Goal: Find specific page/section: Find specific page/section

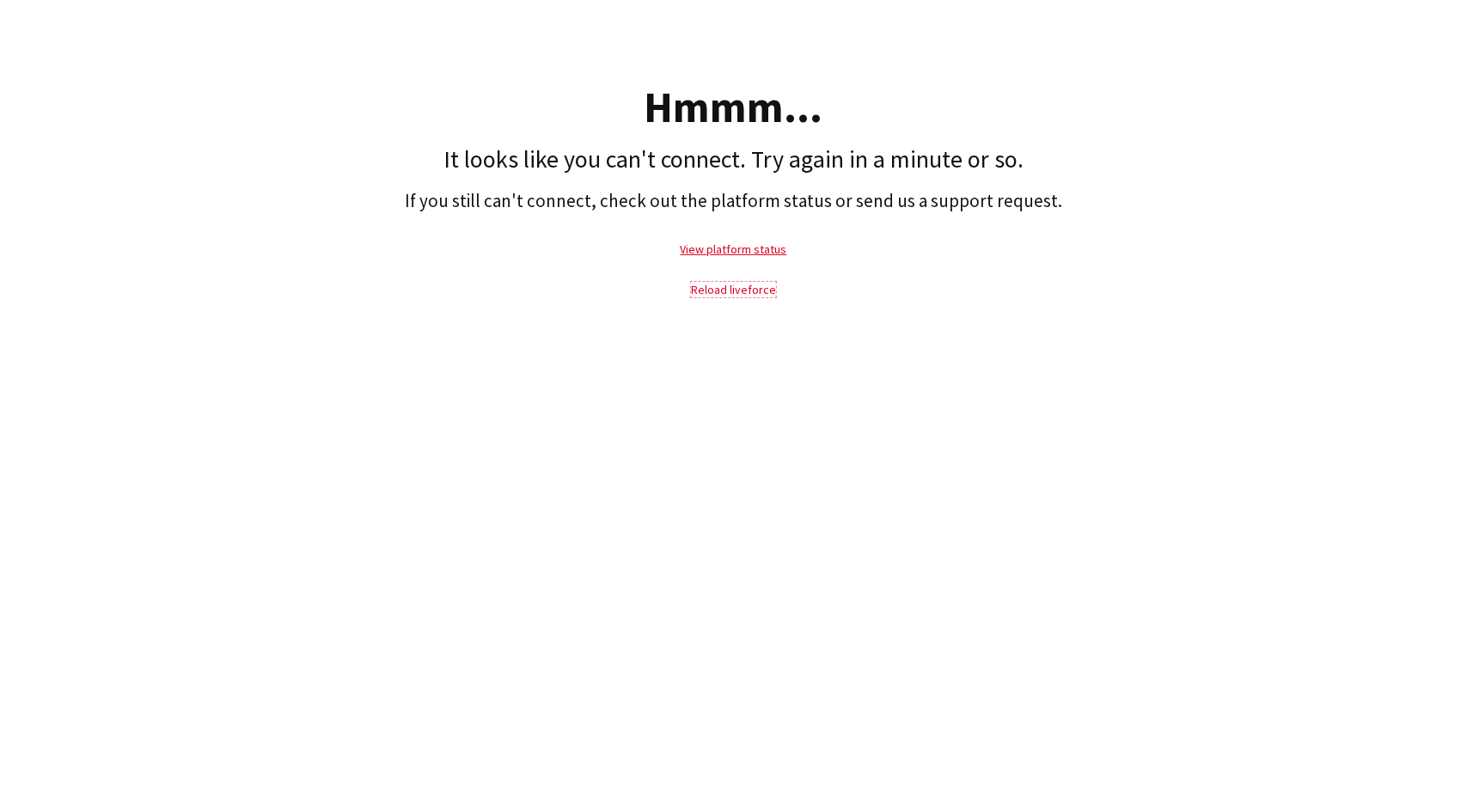
click at [734, 288] on link "Reload liveforce" at bounding box center [734, 289] width 85 height 16
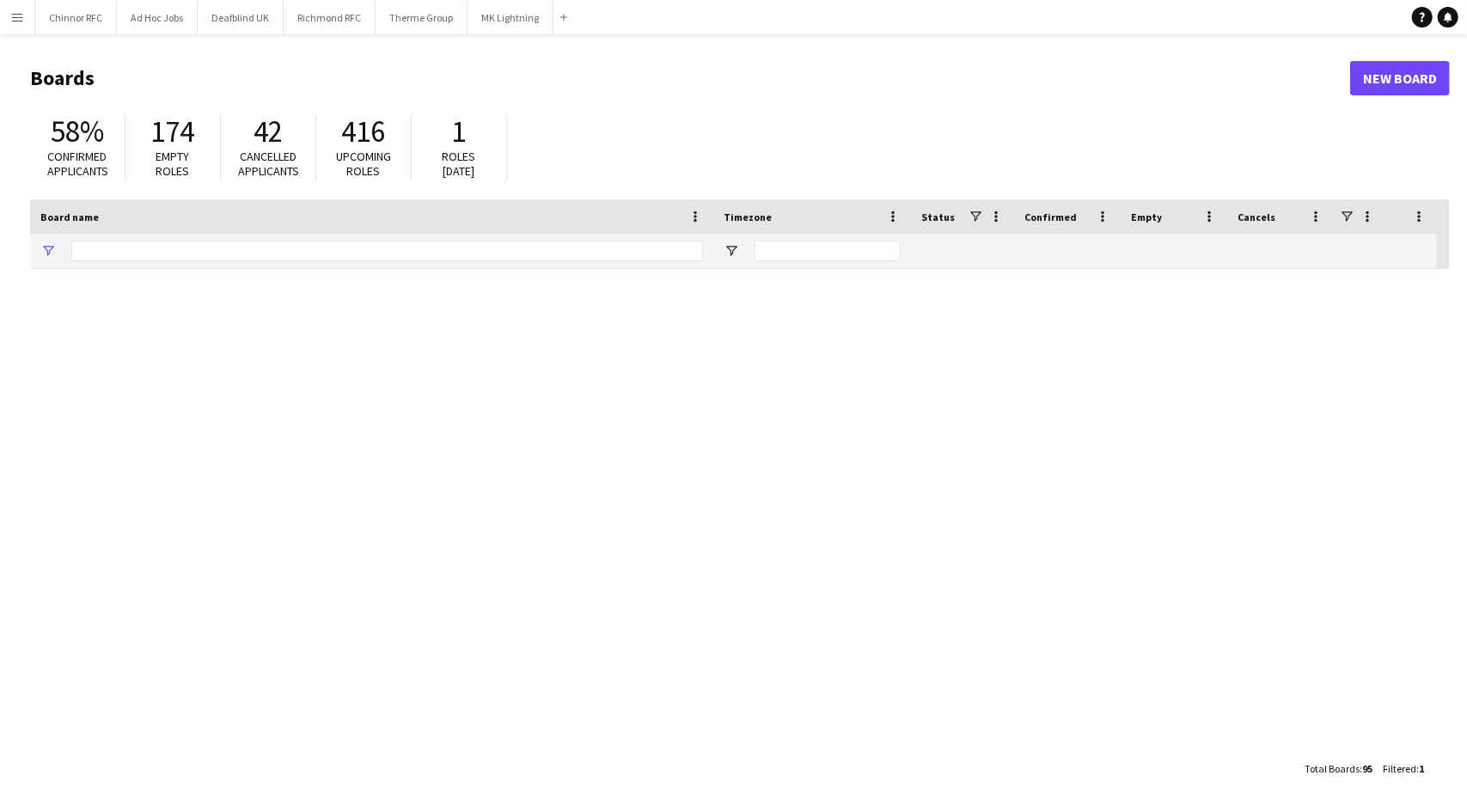
type input "**********"
